Goal: Check status: Check status

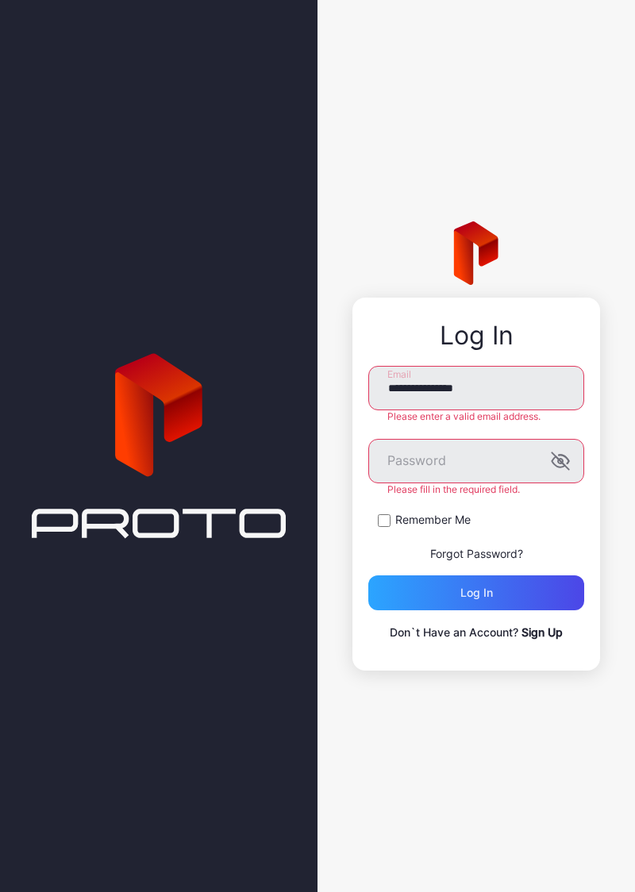
type input "**********"
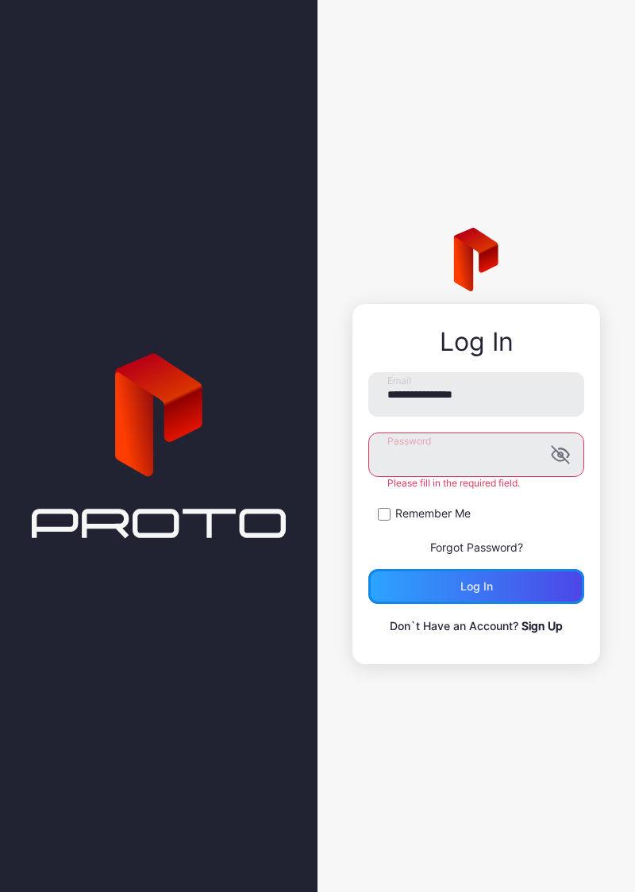
click at [487, 587] on div "Log in" at bounding box center [476, 586] width 216 height 35
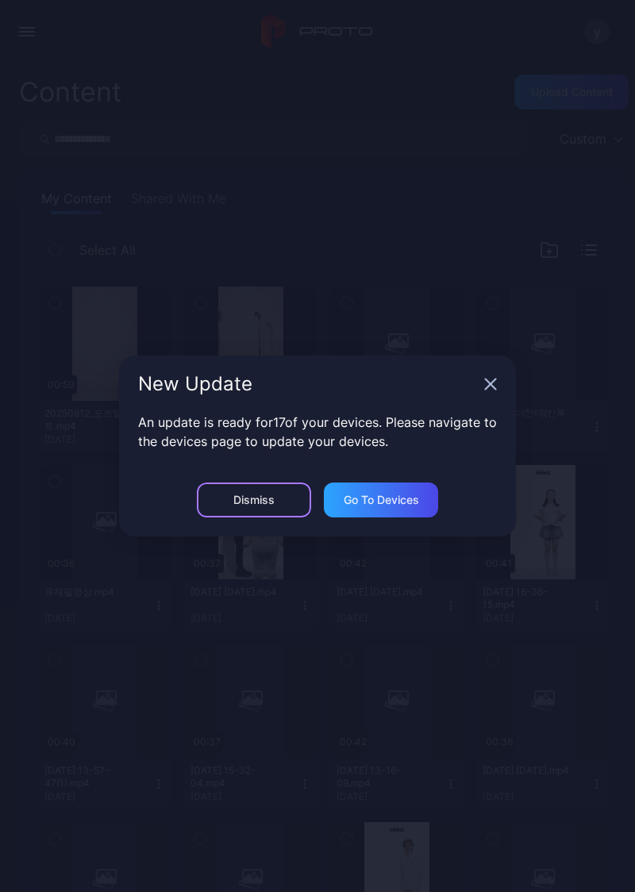
click at [271, 511] on div "Dismiss" at bounding box center [254, 500] width 114 height 35
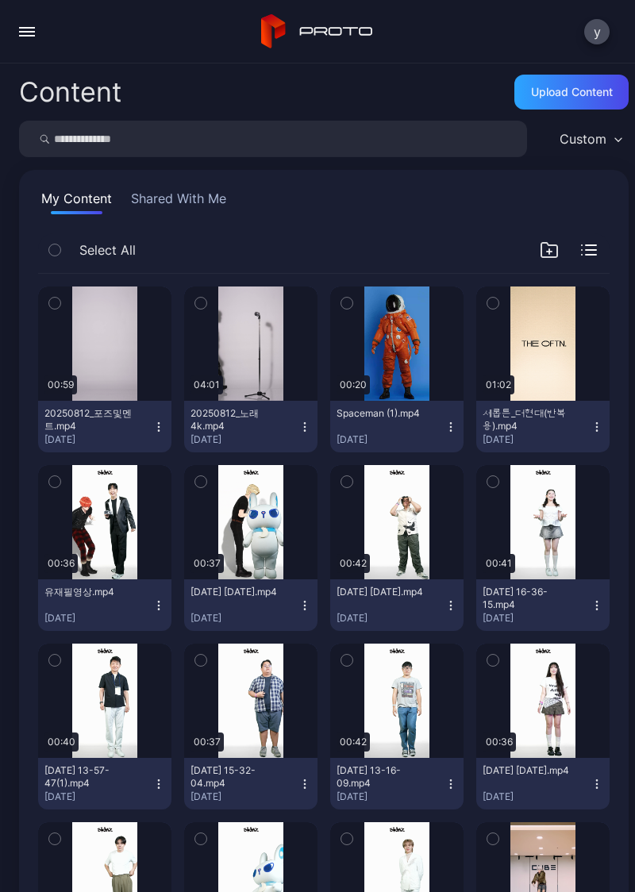
click at [40, 32] on button "button" at bounding box center [27, 32] width 32 height 32
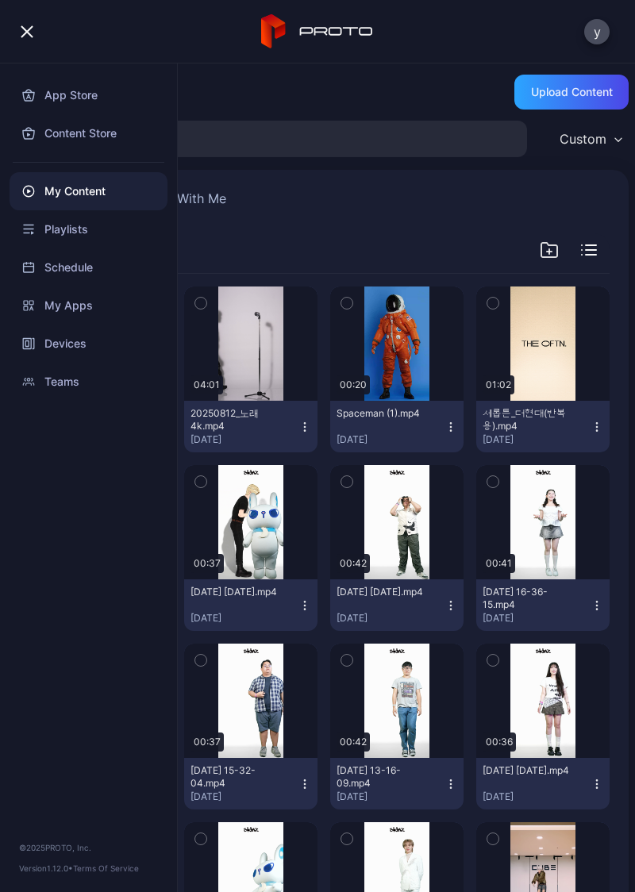
click at [61, 348] on div "Devices" at bounding box center [89, 344] width 158 height 38
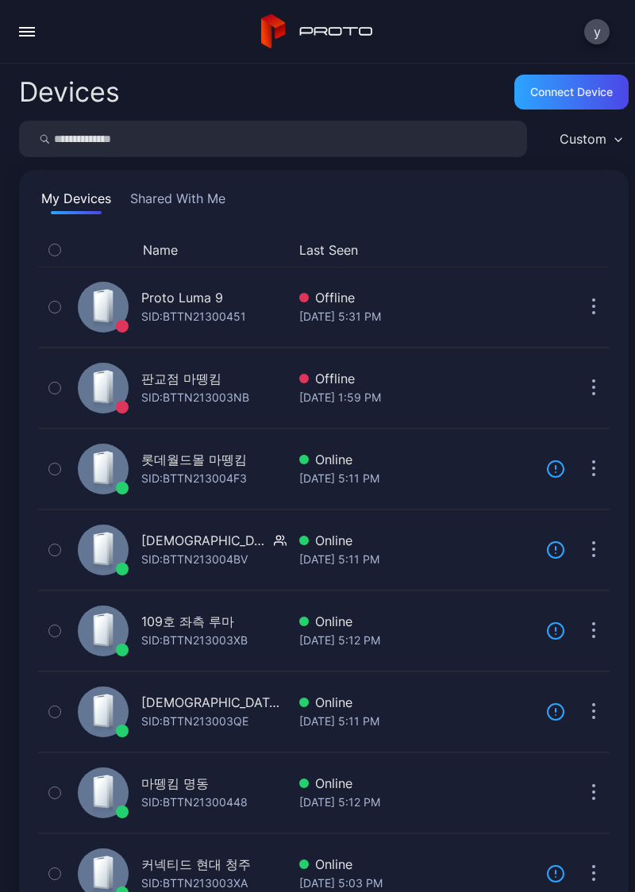
click at [354, 626] on div "Online" at bounding box center [416, 621] width 234 height 19
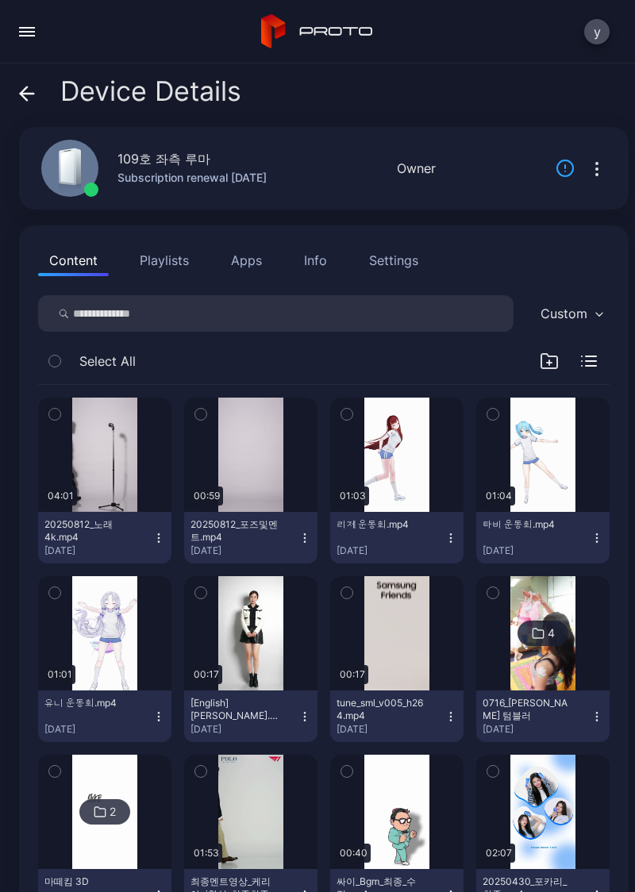
click at [100, 472] on button "button" at bounding box center [104, 455] width 133 height 114
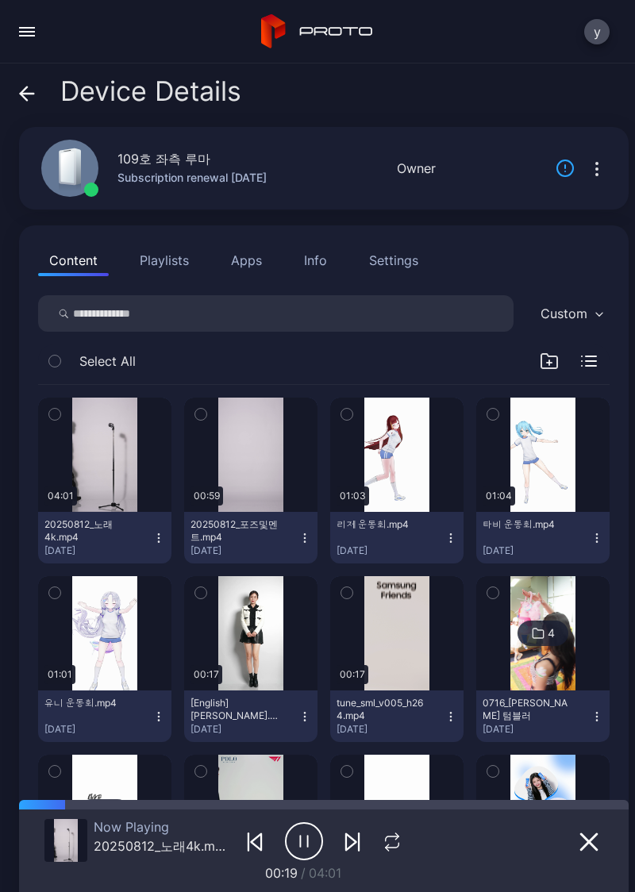
click at [230, 483] on button "button" at bounding box center [250, 455] width 133 height 114
click at [302, 839] on icon "button" at bounding box center [304, 842] width 38 height 40
click at [386, 848] on icon "button" at bounding box center [392, 845] width 13 height 5
click at [581, 845] on icon "button" at bounding box center [589, 842] width 16 height 16
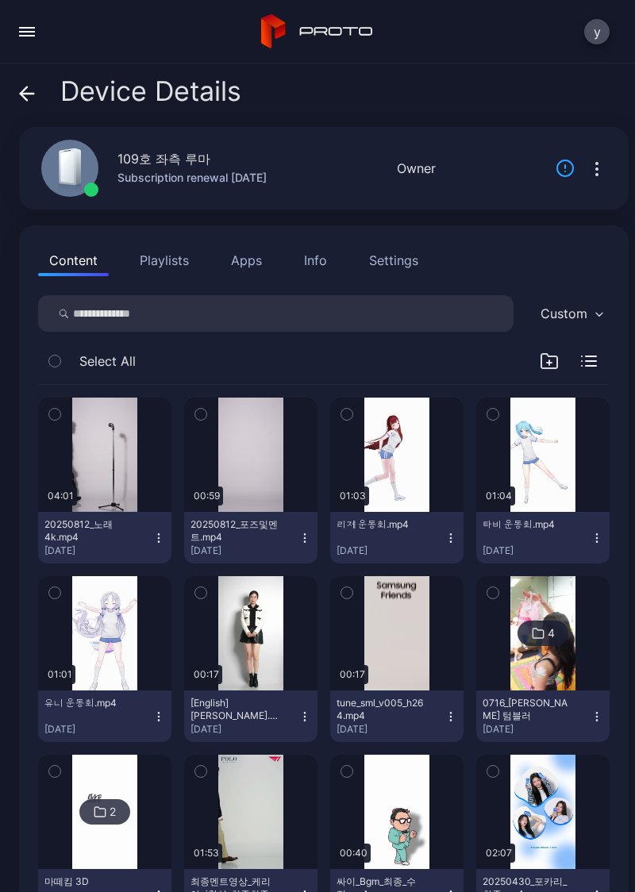
click at [233, 468] on button "button" at bounding box center [250, 455] width 133 height 114
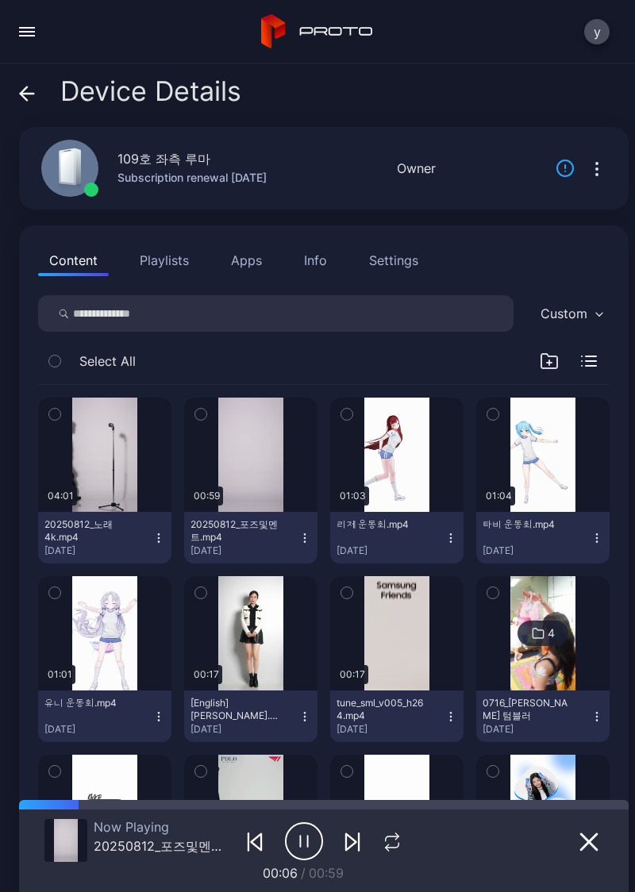
click at [300, 841] on icon "button" at bounding box center [300, 841] width 0 height 11
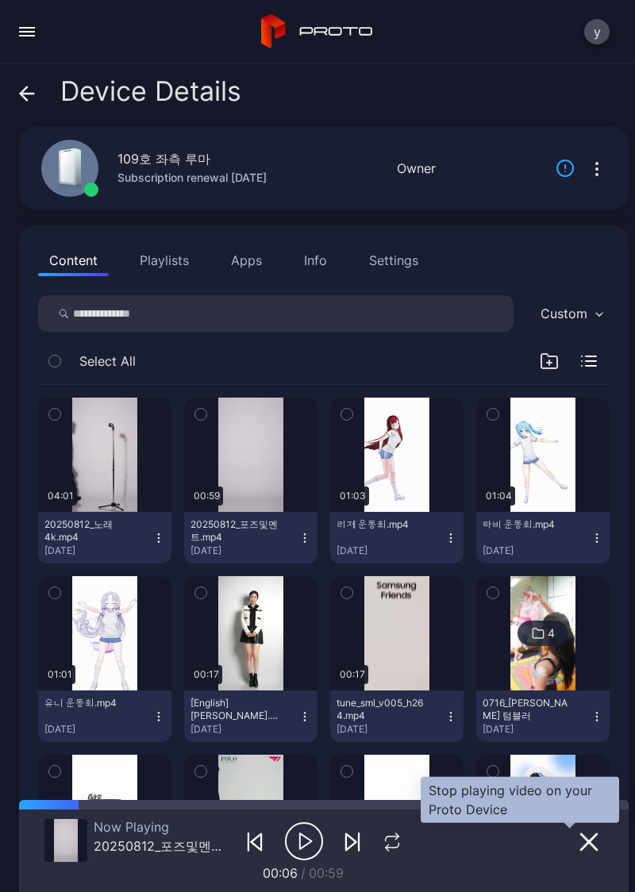
click at [579, 846] on icon "button" at bounding box center [588, 842] width 19 height 19
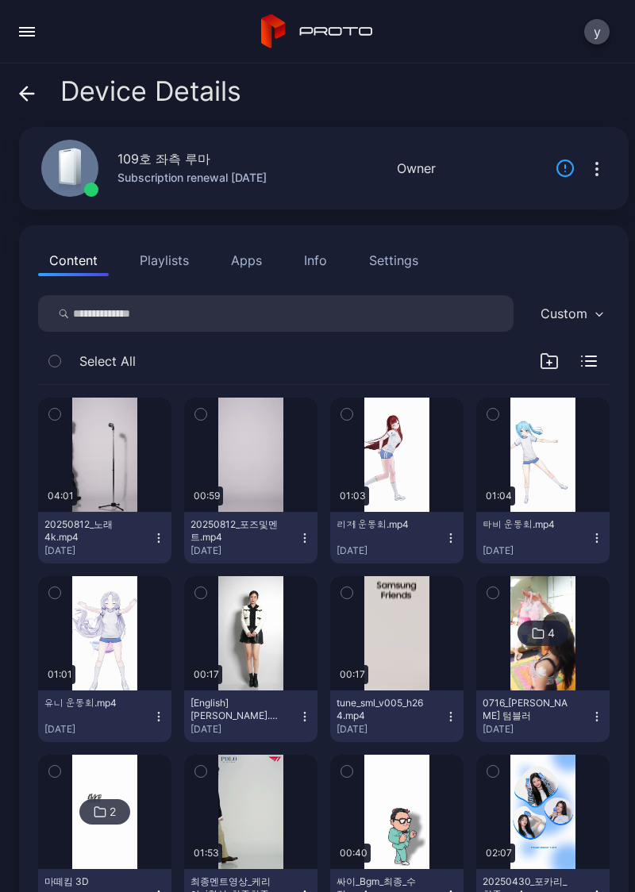
click at [104, 470] on button "button" at bounding box center [104, 455] width 133 height 114
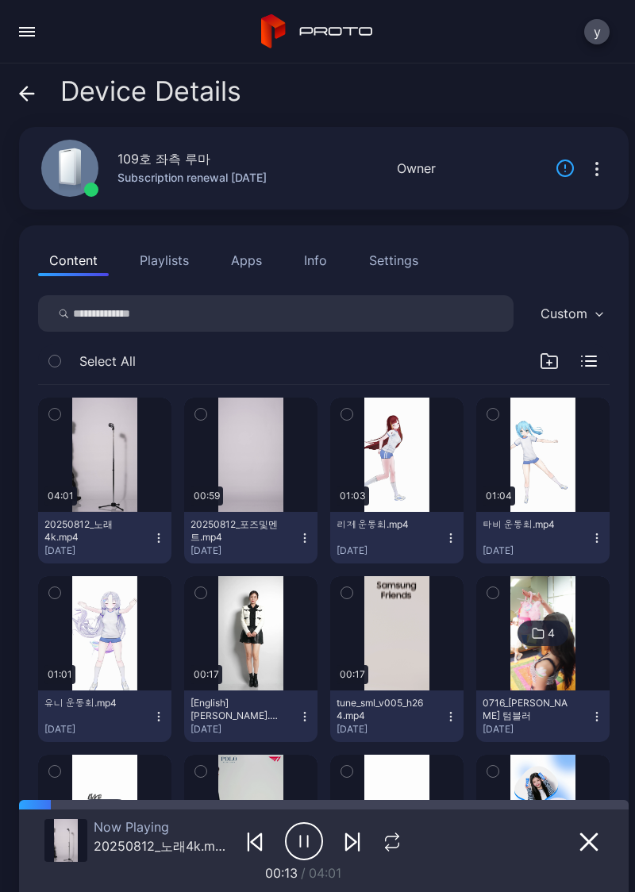
click at [308, 840] on icon "button" at bounding box center [308, 841] width 0 height 11
